Goal: Information Seeking & Learning: Learn about a topic

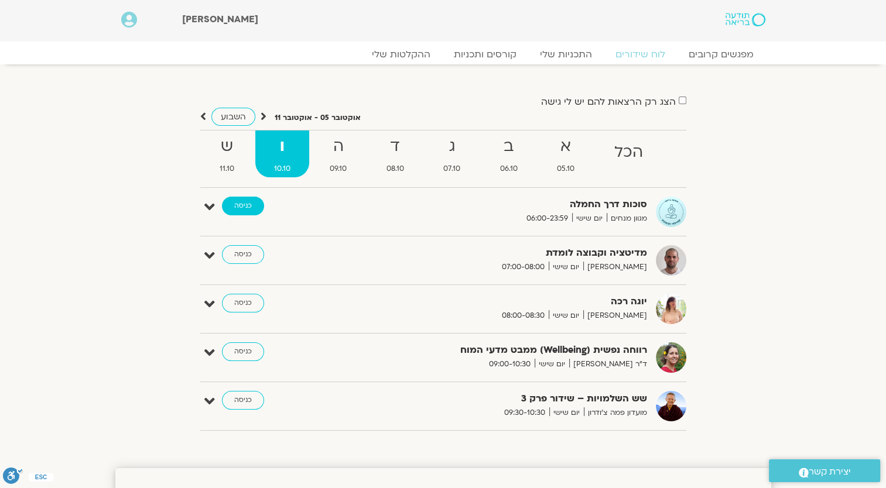
click at [246, 205] on link "כניסה" at bounding box center [243, 206] width 42 height 19
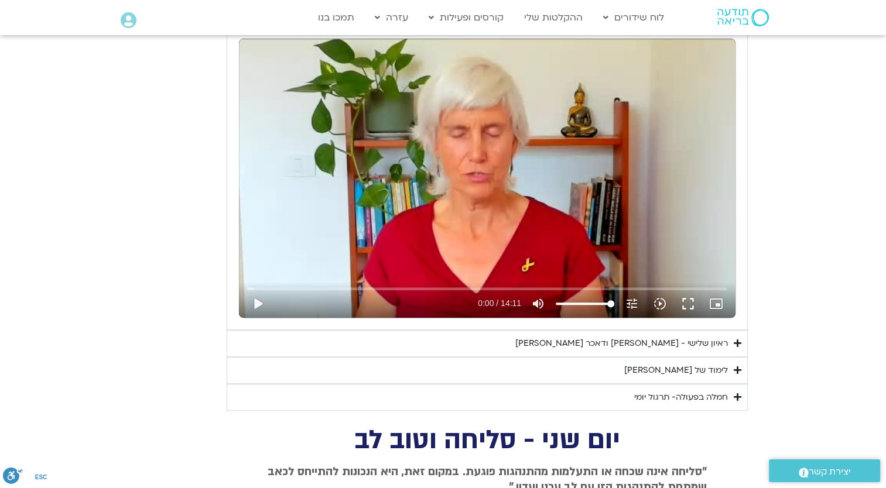
scroll to position [585, 0]
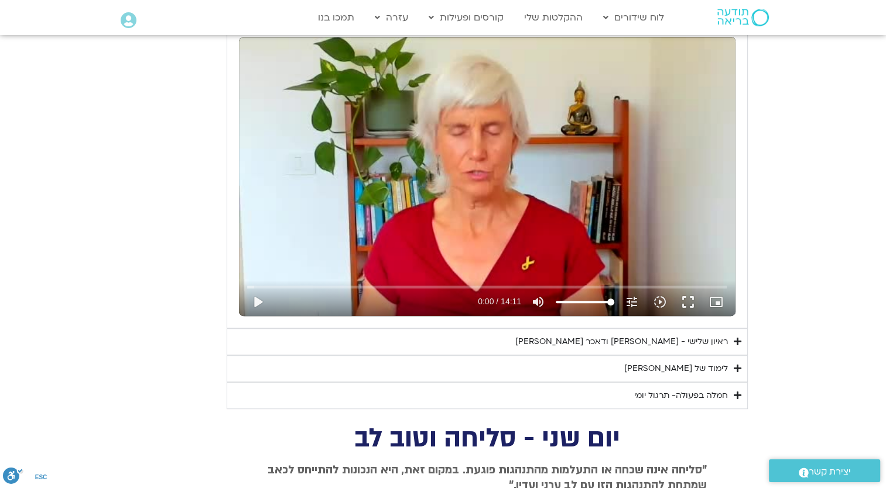
click at [742, 348] on summary "ראיון שלישי - [PERSON_NAME] ודאכר [PERSON_NAME]" at bounding box center [487, 341] width 521 height 27
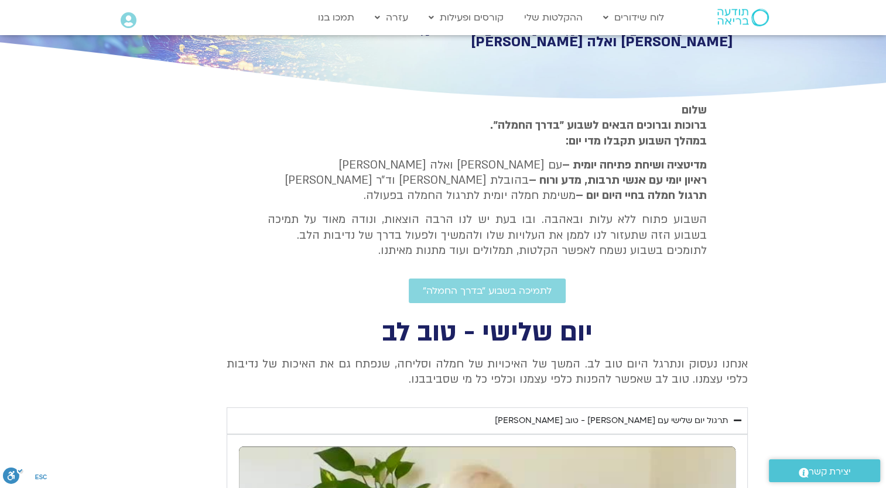
scroll to position [117, 0]
